Goal: Entertainment & Leisure: Consume media (video, audio)

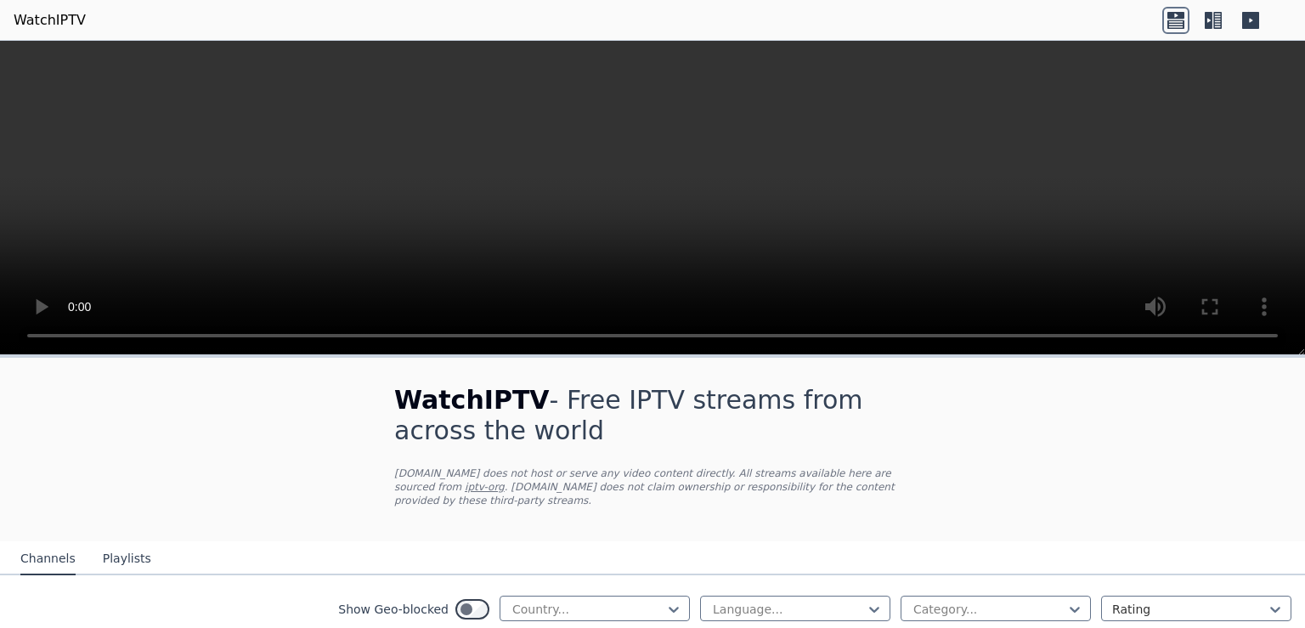
click at [1211, 24] on icon at bounding box center [1208, 20] width 8 height 17
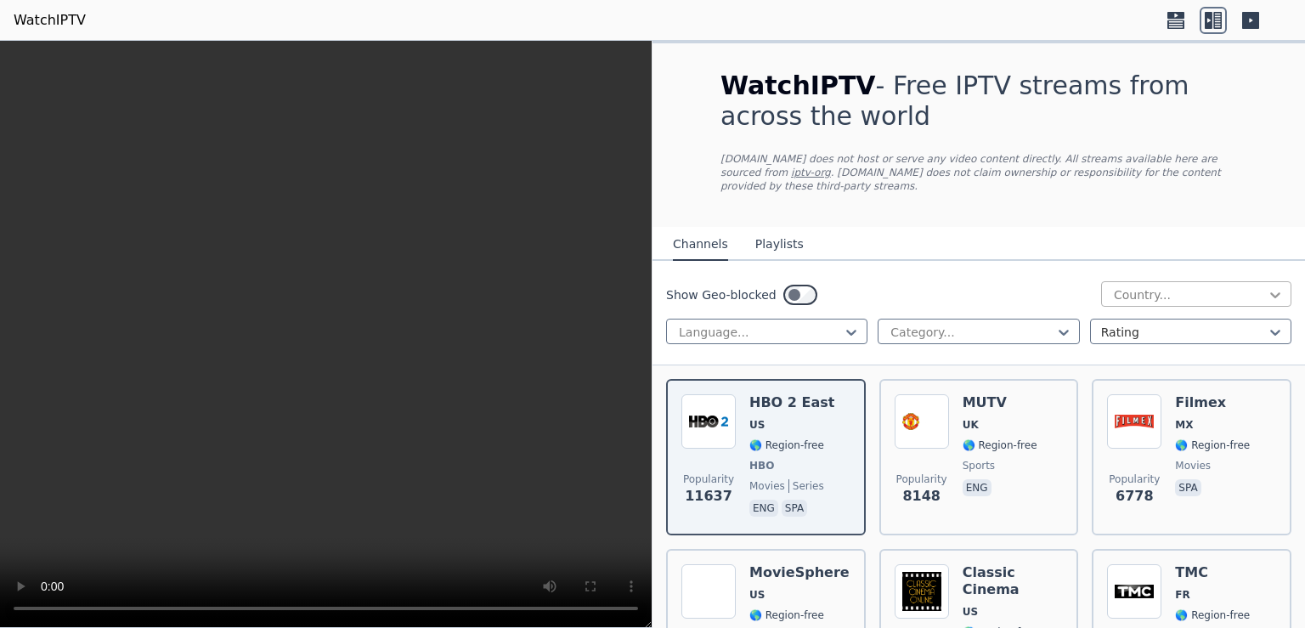
click at [1266, 286] on icon at bounding box center [1274, 294] width 17 height 17
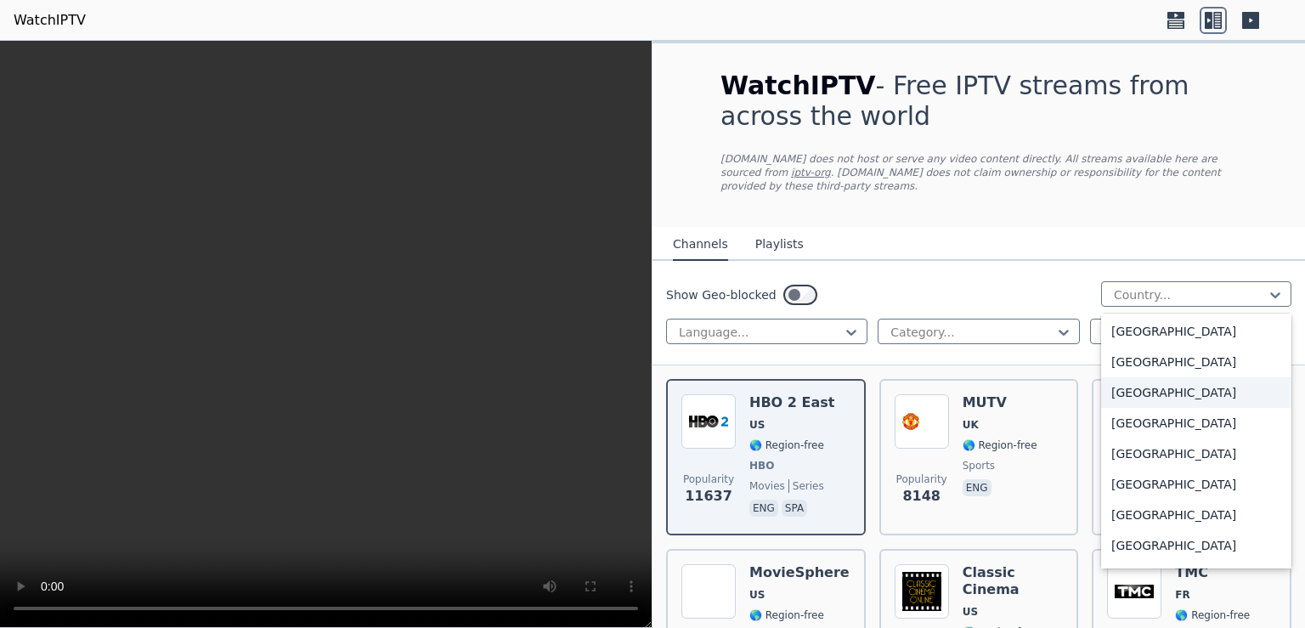
scroll to position [4953, 0]
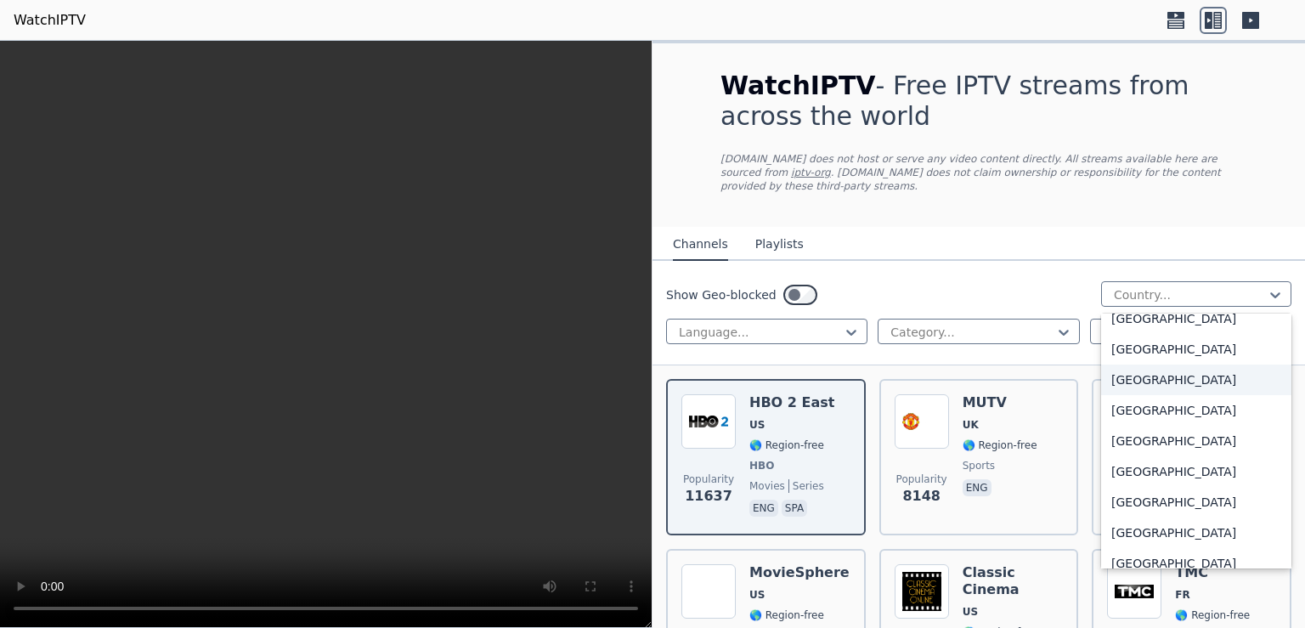
click at [1140, 365] on div "Senegal" at bounding box center [1196, 379] width 190 height 31
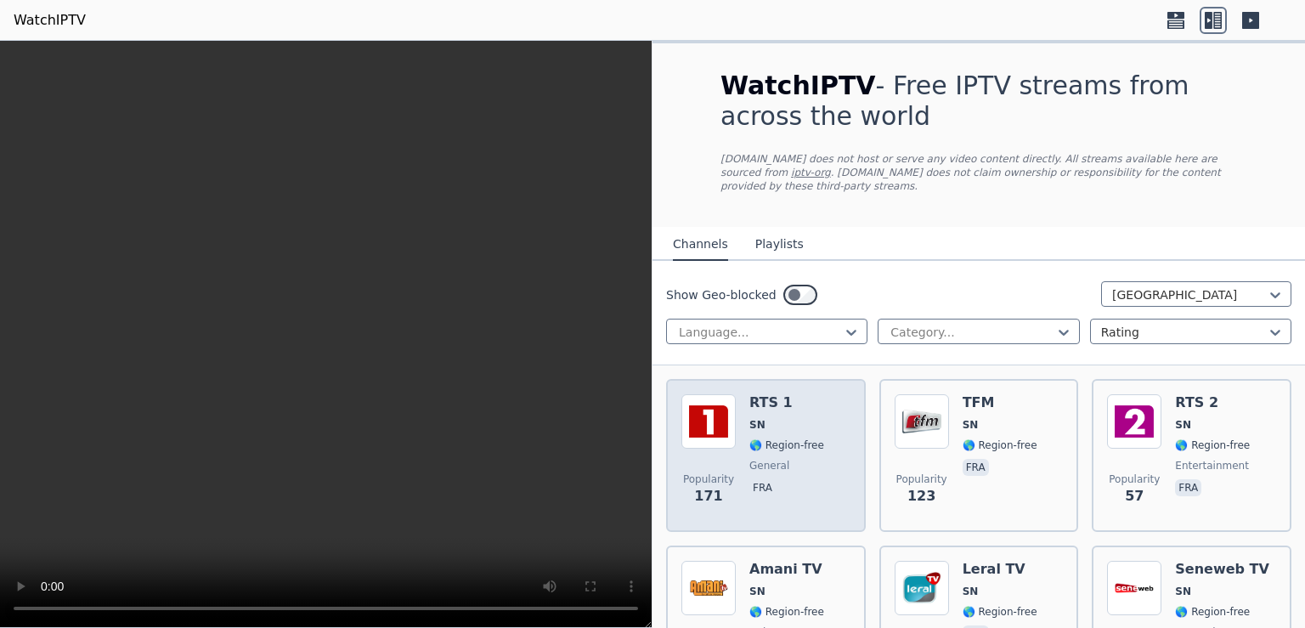
click at [702, 405] on img at bounding box center [708, 421] width 54 height 54
click at [763, 418] on span "SN" at bounding box center [786, 425] width 75 height 14
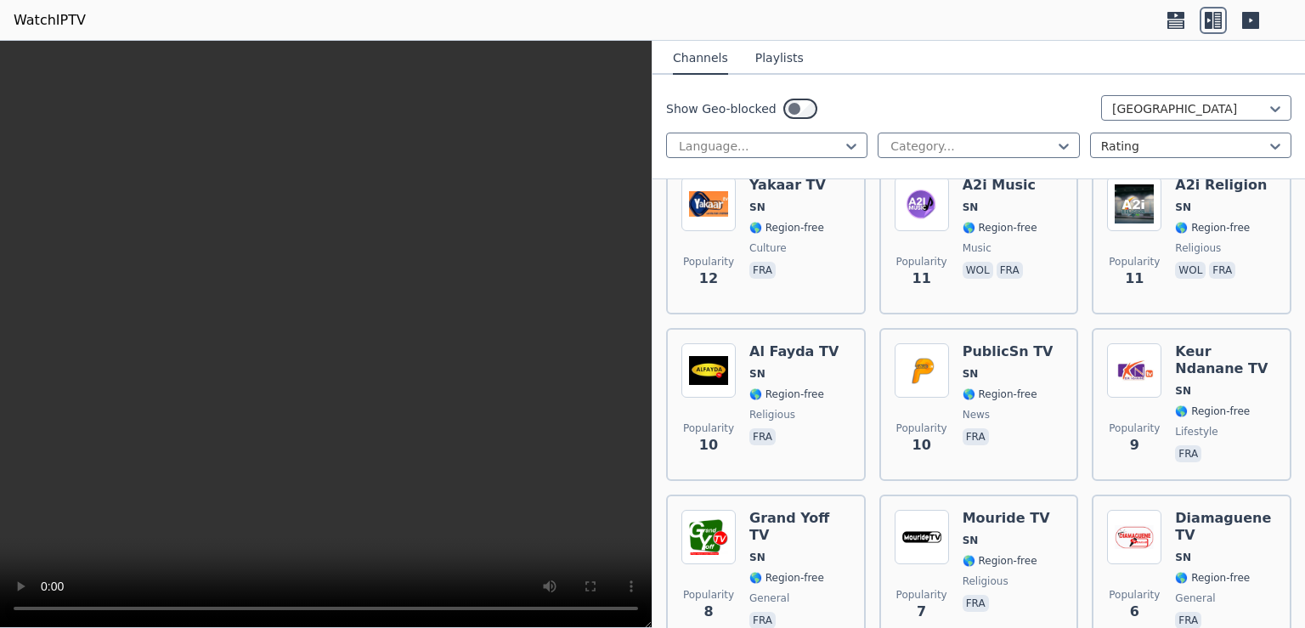
scroll to position [660, 0]
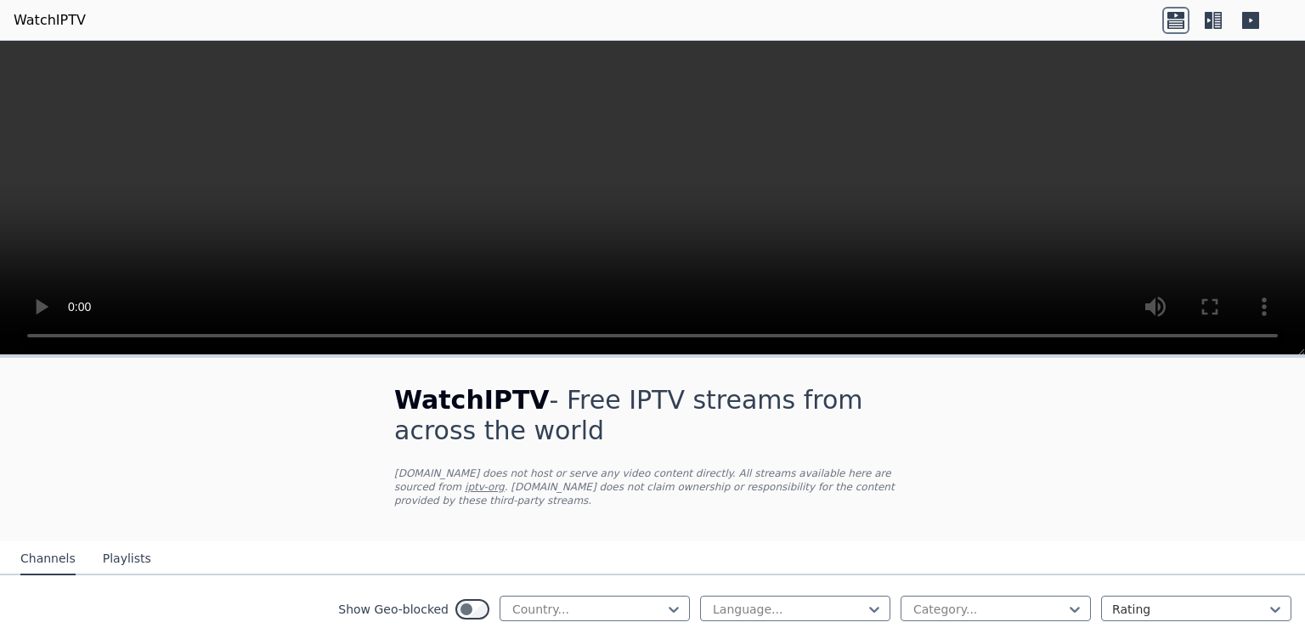
scroll to position [85, 0]
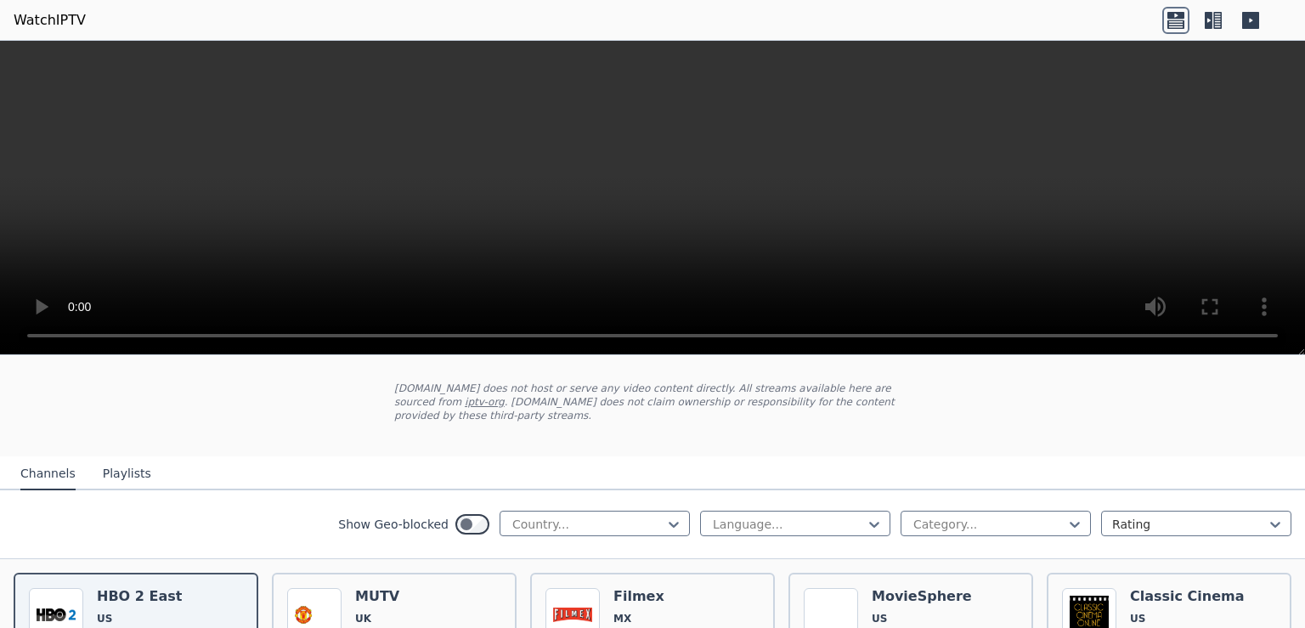
click at [1213, 20] on icon at bounding box center [1212, 20] width 27 height 27
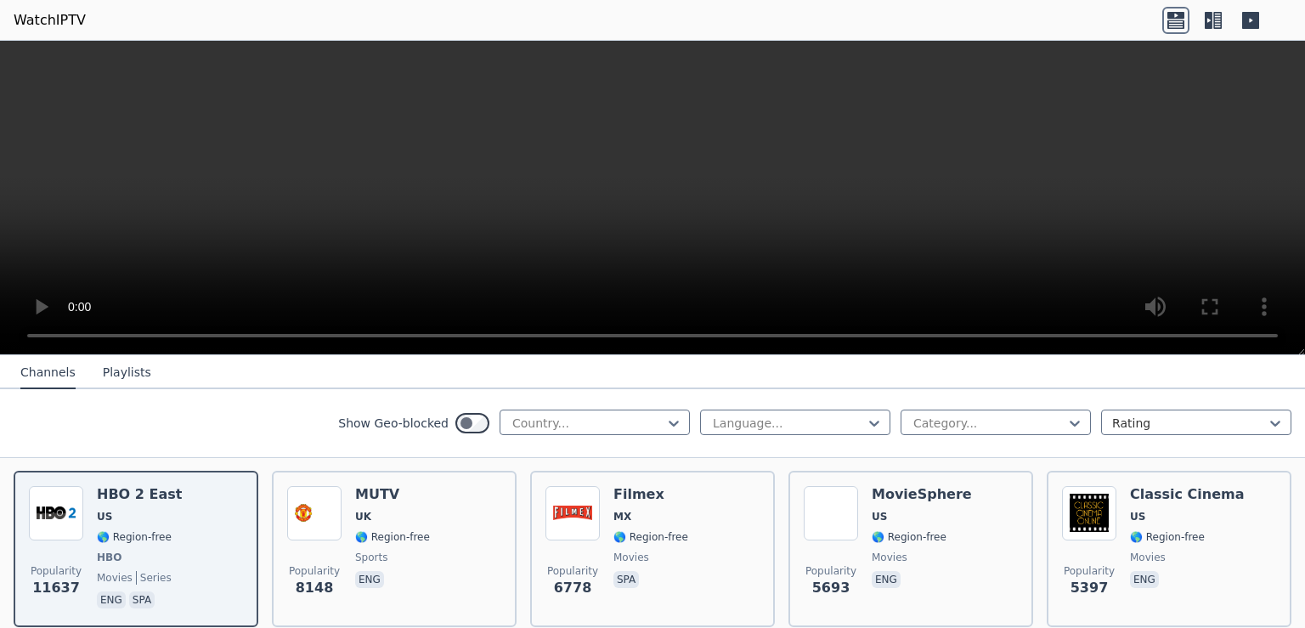
scroll to position [220, 0]
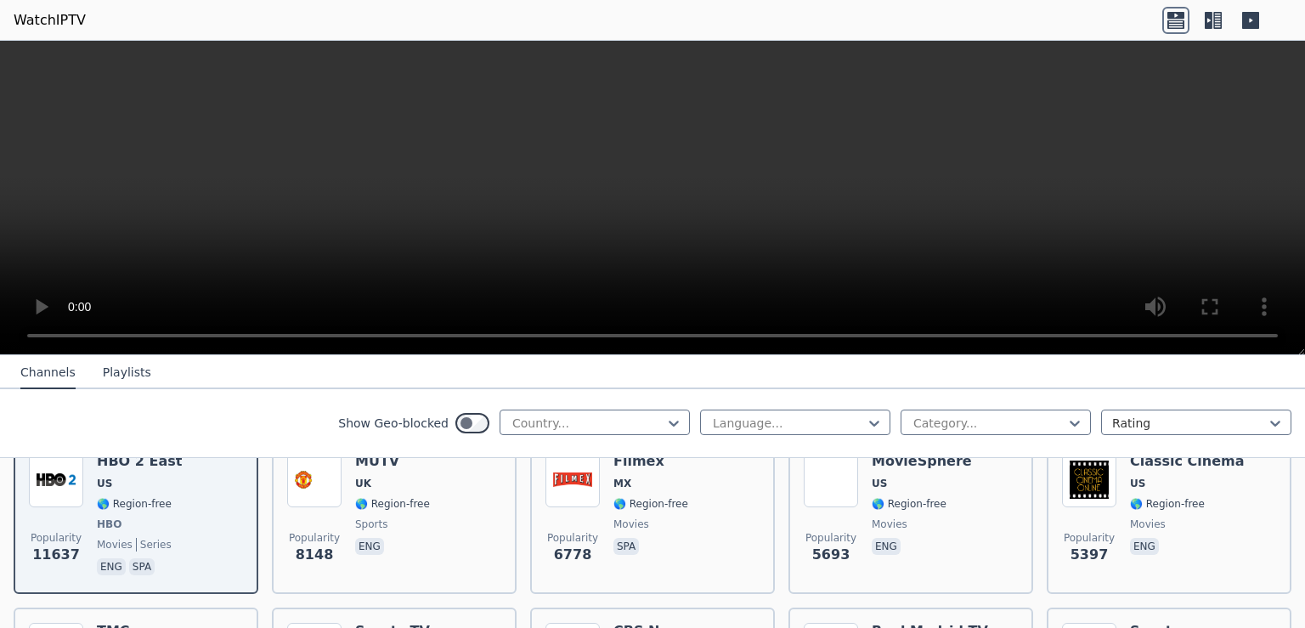
click at [1215, 19] on icon at bounding box center [1212, 20] width 27 height 27
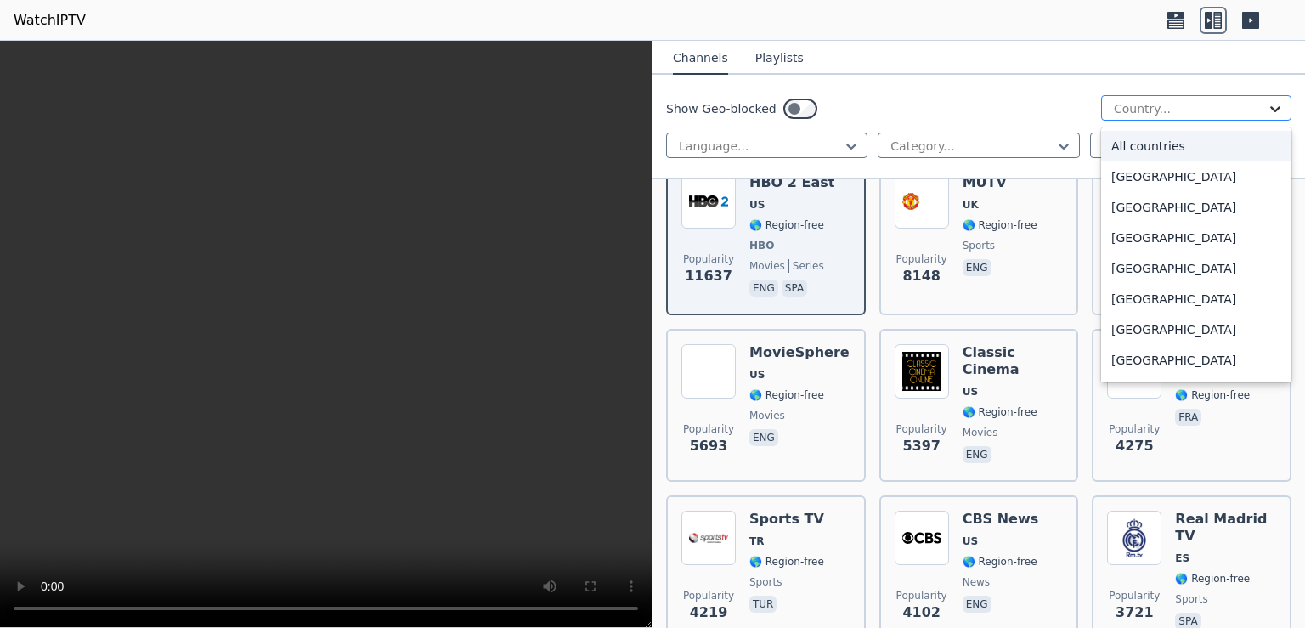
click at [1266, 106] on icon at bounding box center [1274, 108] width 17 height 17
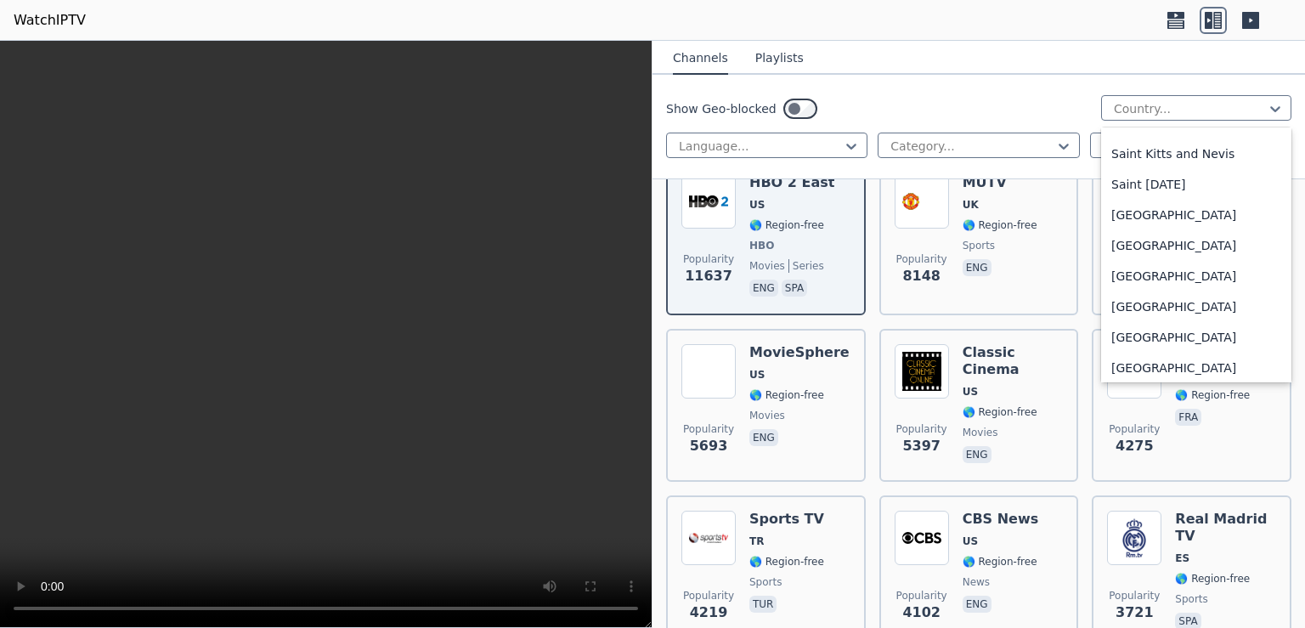
scroll to position [4843, 0]
click at [1124, 297] on div "Senegal" at bounding box center [1196, 304] width 190 height 31
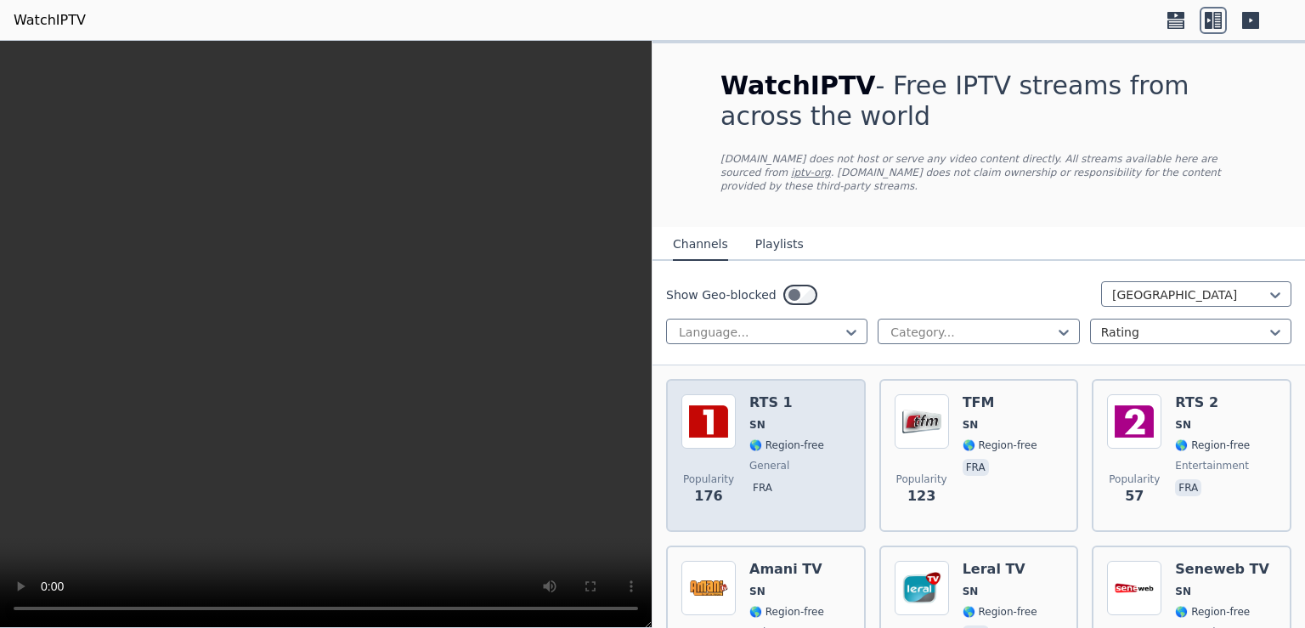
click at [729, 409] on img at bounding box center [708, 421] width 54 height 54
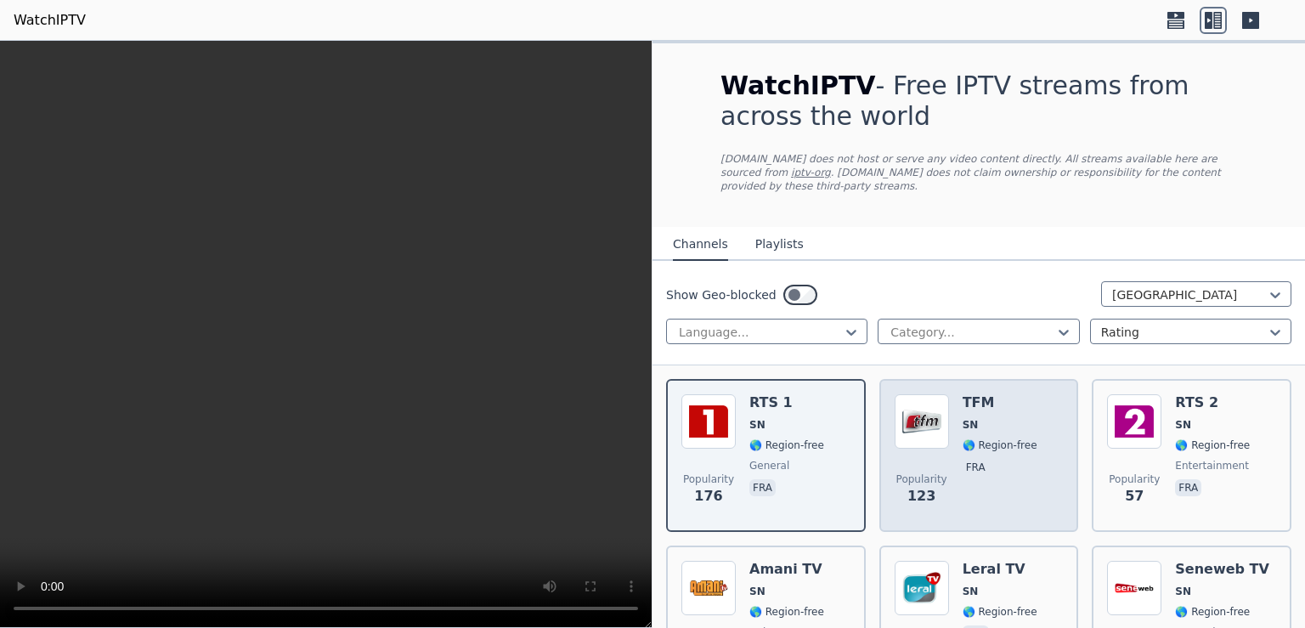
click at [976, 398] on div "TFM SN 🌎 Region-free fra" at bounding box center [999, 455] width 75 height 122
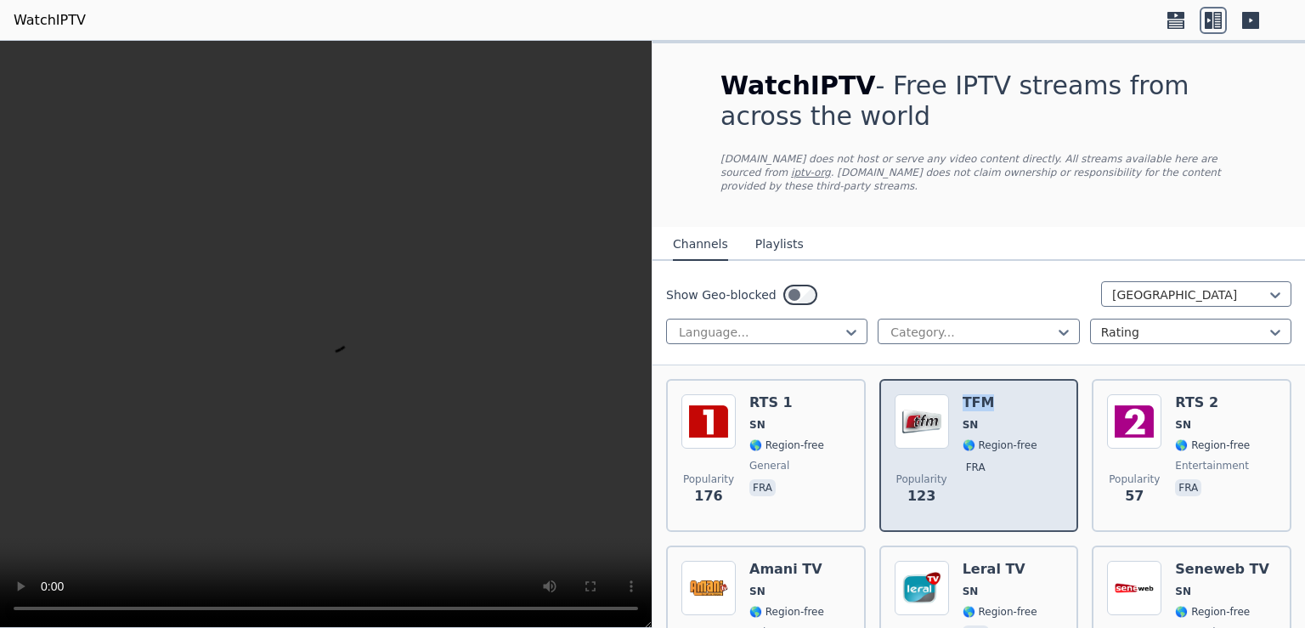
click at [976, 398] on div "TFM SN 🌎 Region-free fra" at bounding box center [999, 455] width 75 height 122
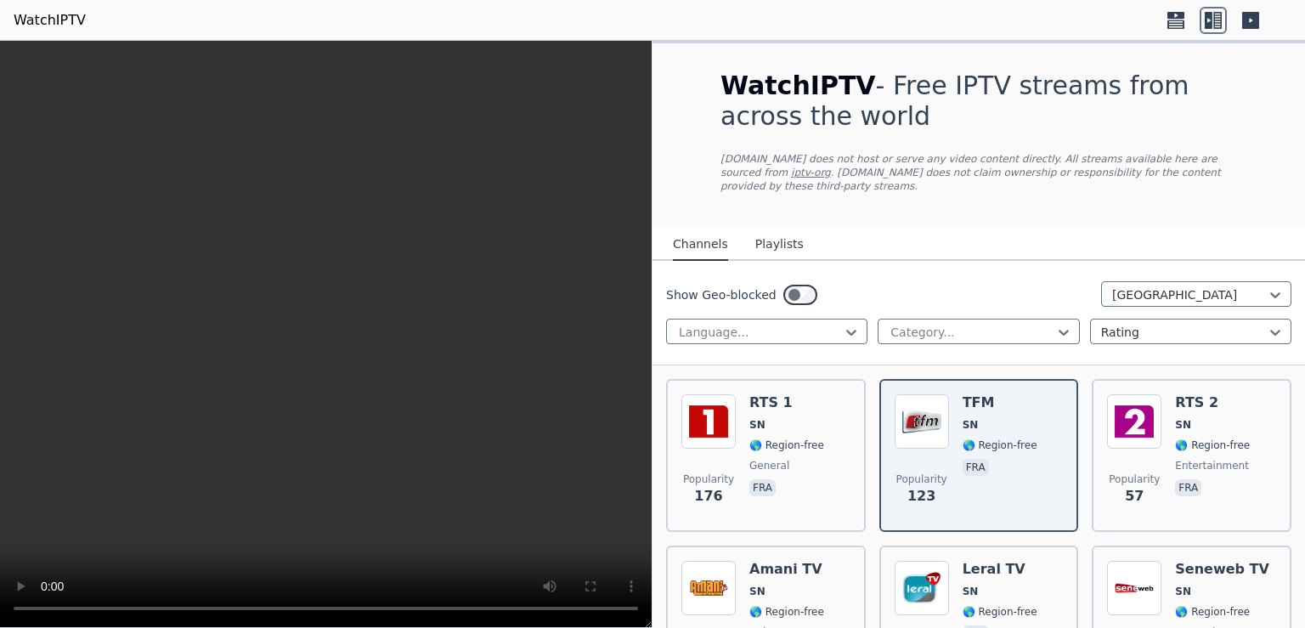
click at [764, 234] on button "Playlists" at bounding box center [779, 244] width 48 height 32
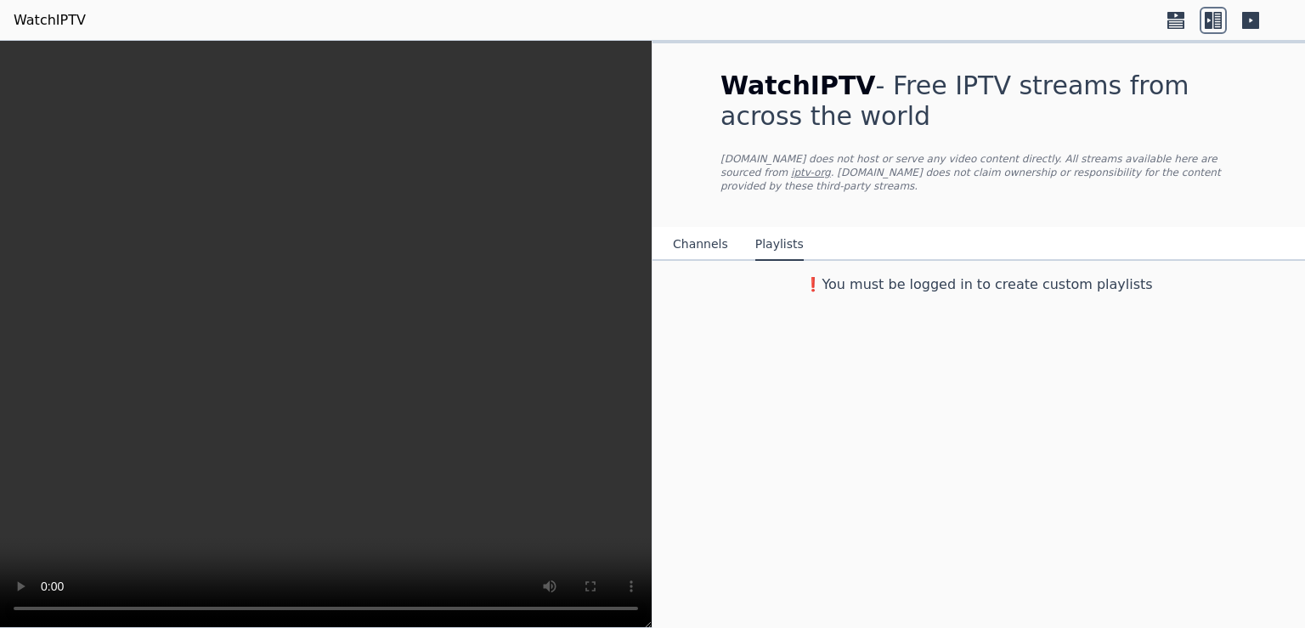
click at [696, 231] on button "Channels" at bounding box center [700, 244] width 55 height 32
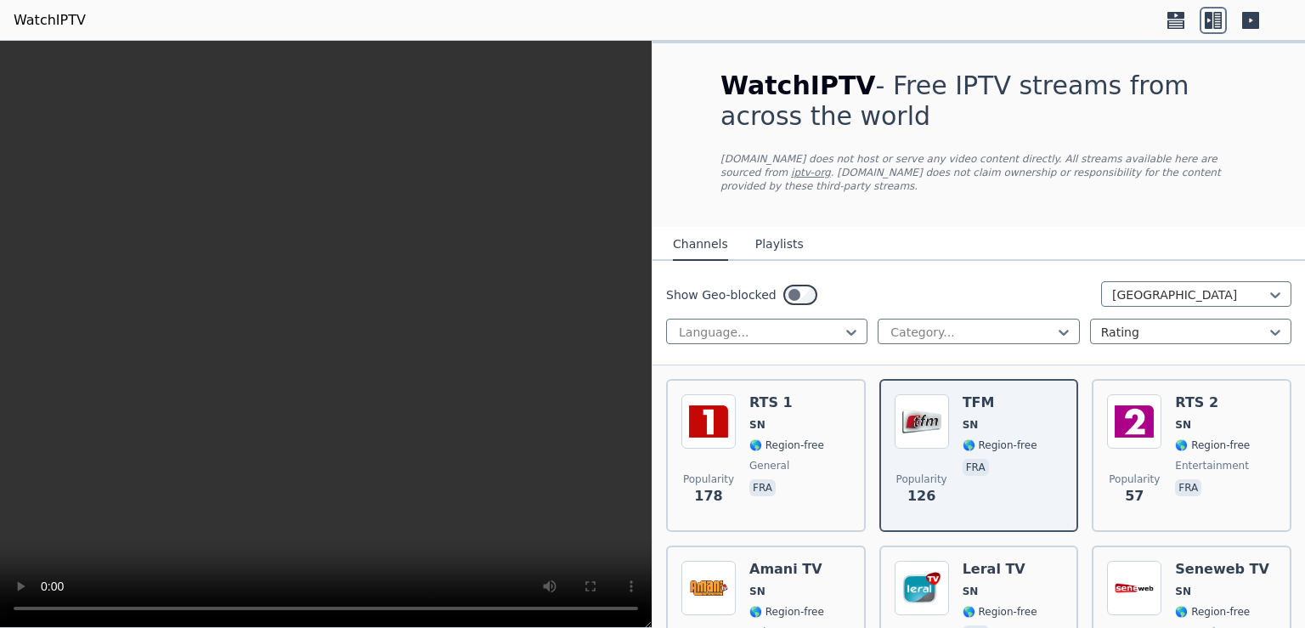
click at [1172, 17] on icon at bounding box center [1175, 15] width 17 height 7
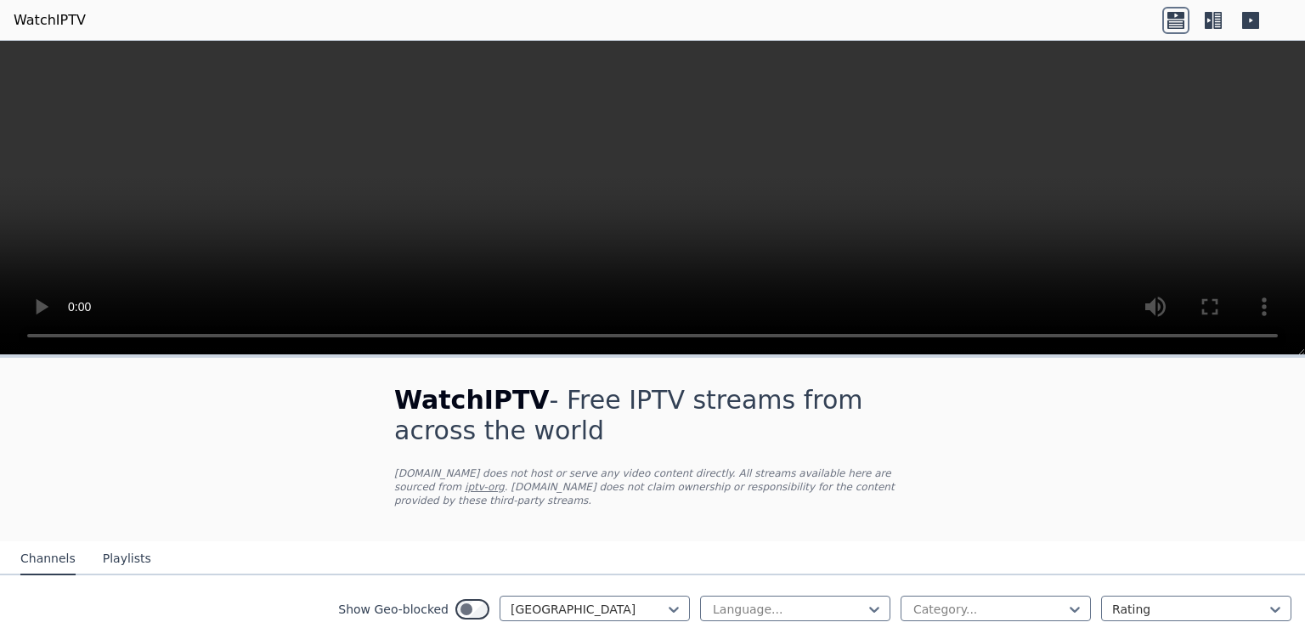
click at [1255, 16] on icon at bounding box center [1250, 20] width 17 height 17
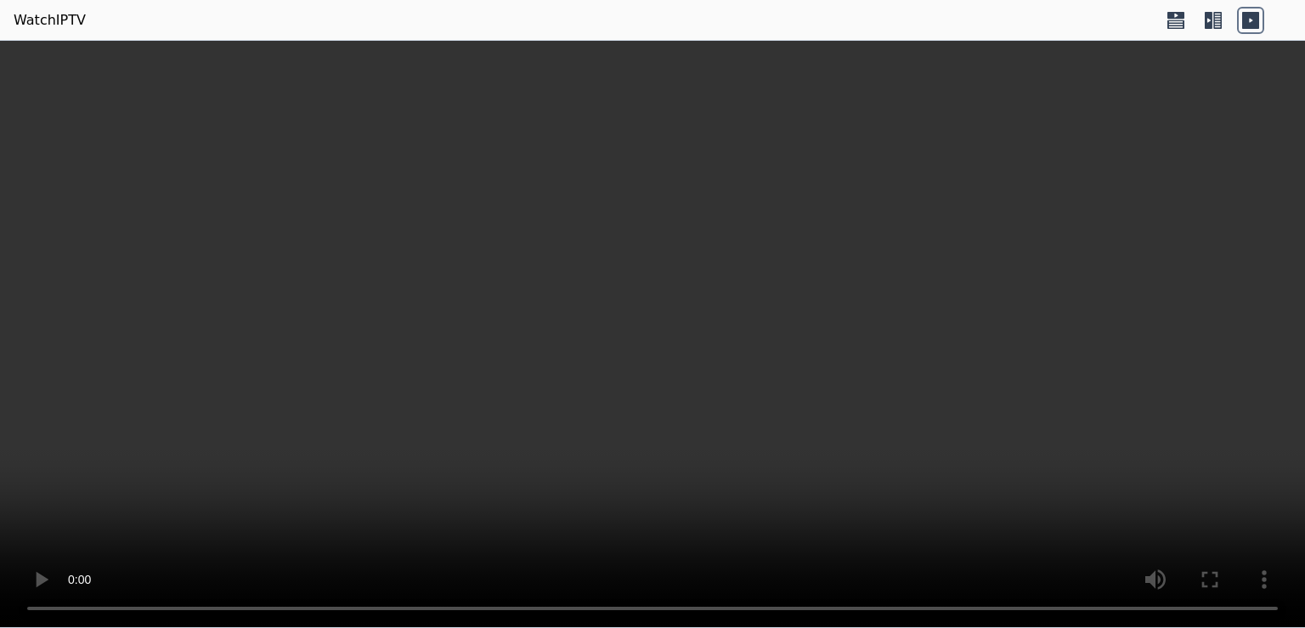
click at [1213, 16] on icon at bounding box center [1212, 20] width 27 height 27
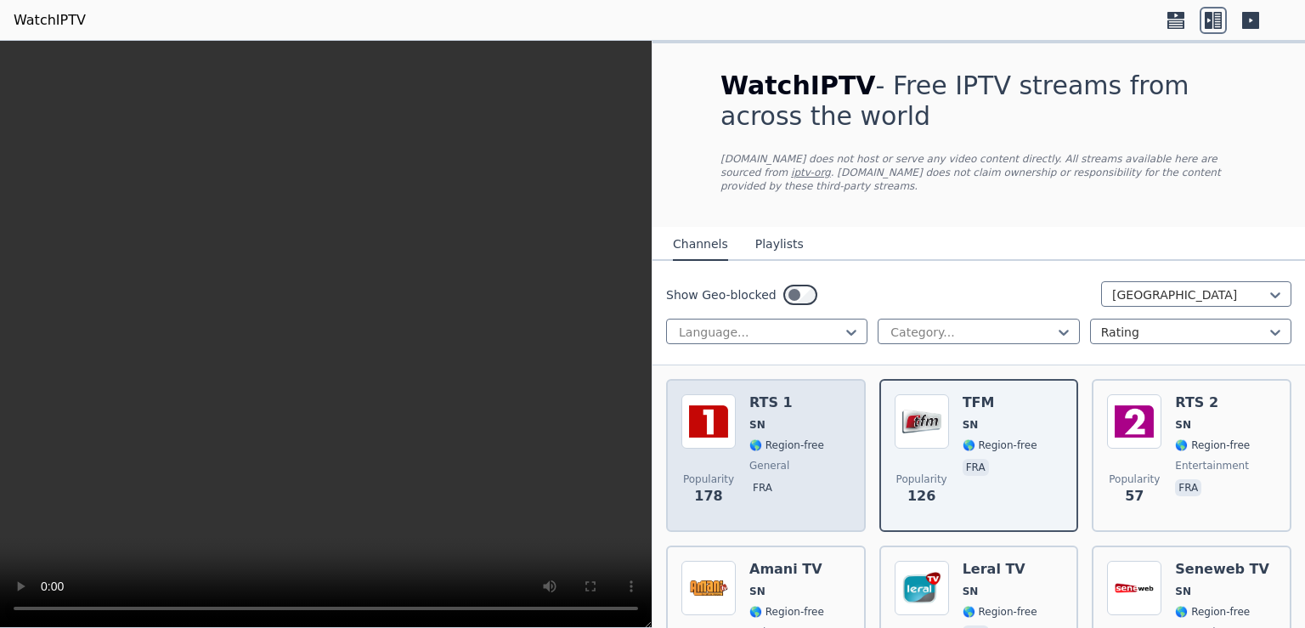
click at [794, 438] on span "🌎 Region-free" at bounding box center [786, 445] width 75 height 14
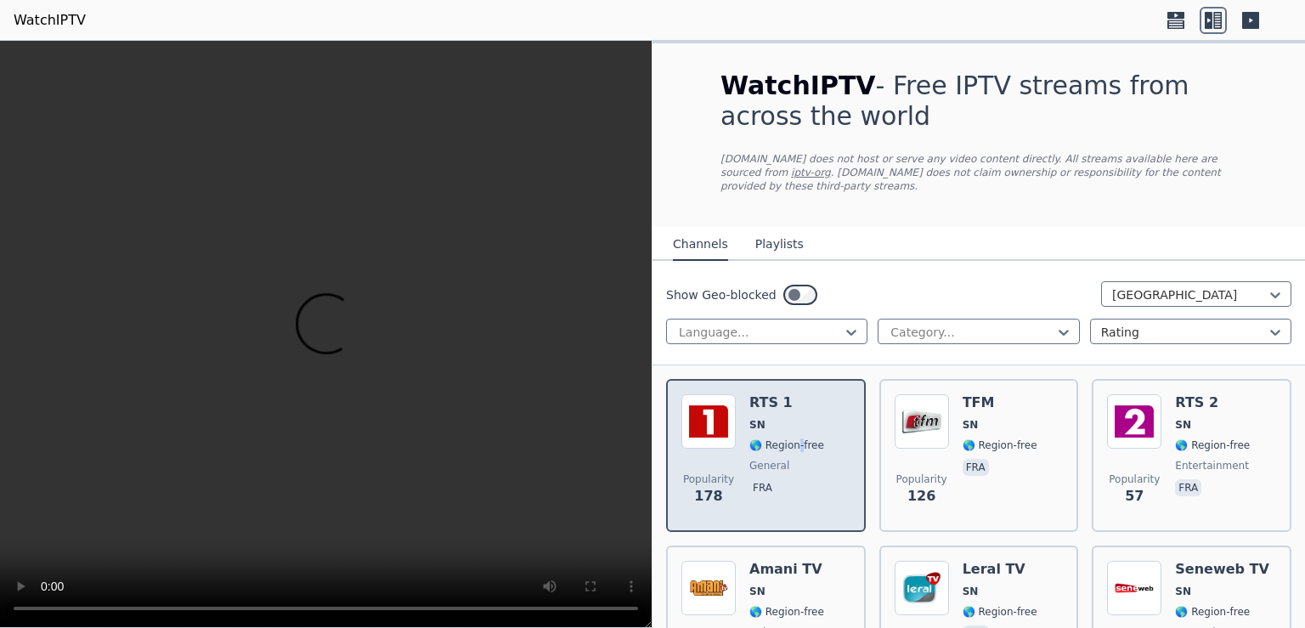
click at [794, 438] on span "🌎 Region-free" at bounding box center [786, 445] width 75 height 14
